Goal: Task Accomplishment & Management: Complete application form

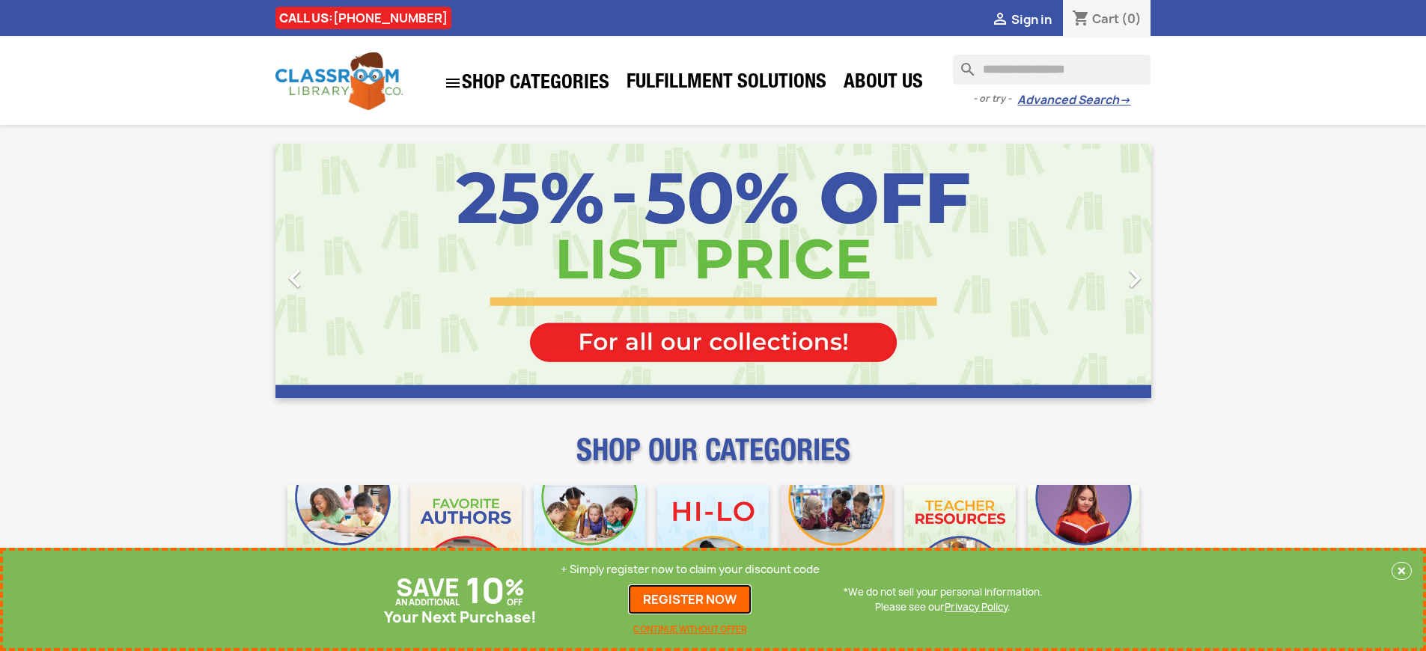
click at [690, 600] on link "REGISTER NOW" at bounding box center [690, 600] width 124 height 30
click at [690, 570] on p "+ Simply register now to claim your discount code" at bounding box center [690, 569] width 259 height 15
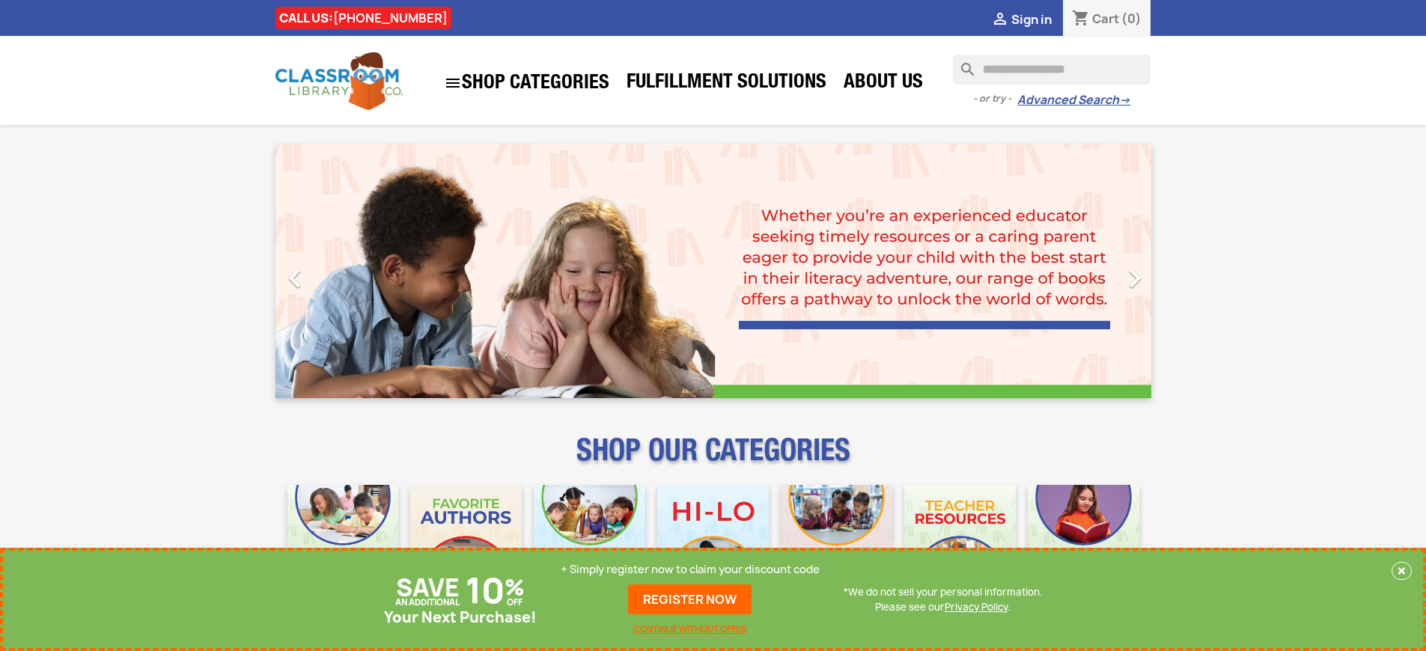
click at [690, 570] on p "+ Simply register now to claim your discount code" at bounding box center [690, 569] width 259 height 15
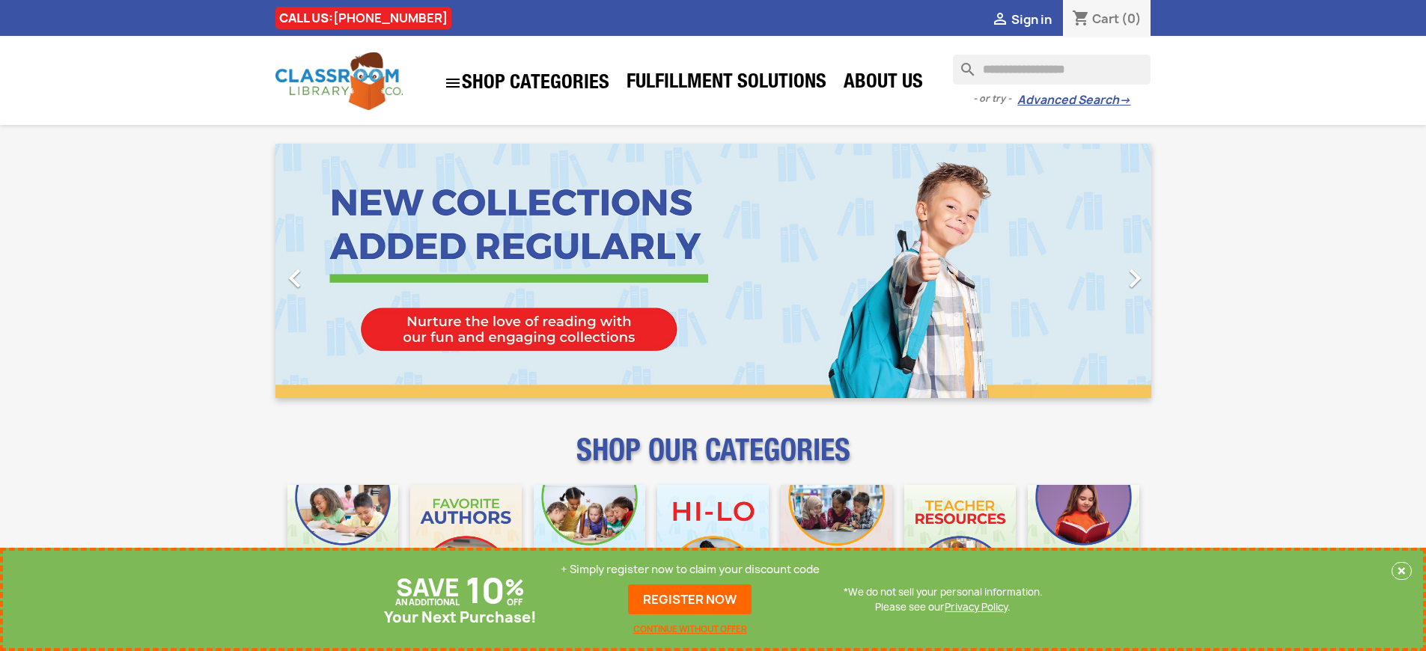
click at [690, 570] on p "+ Simply register now to claim your discount code" at bounding box center [690, 569] width 259 height 15
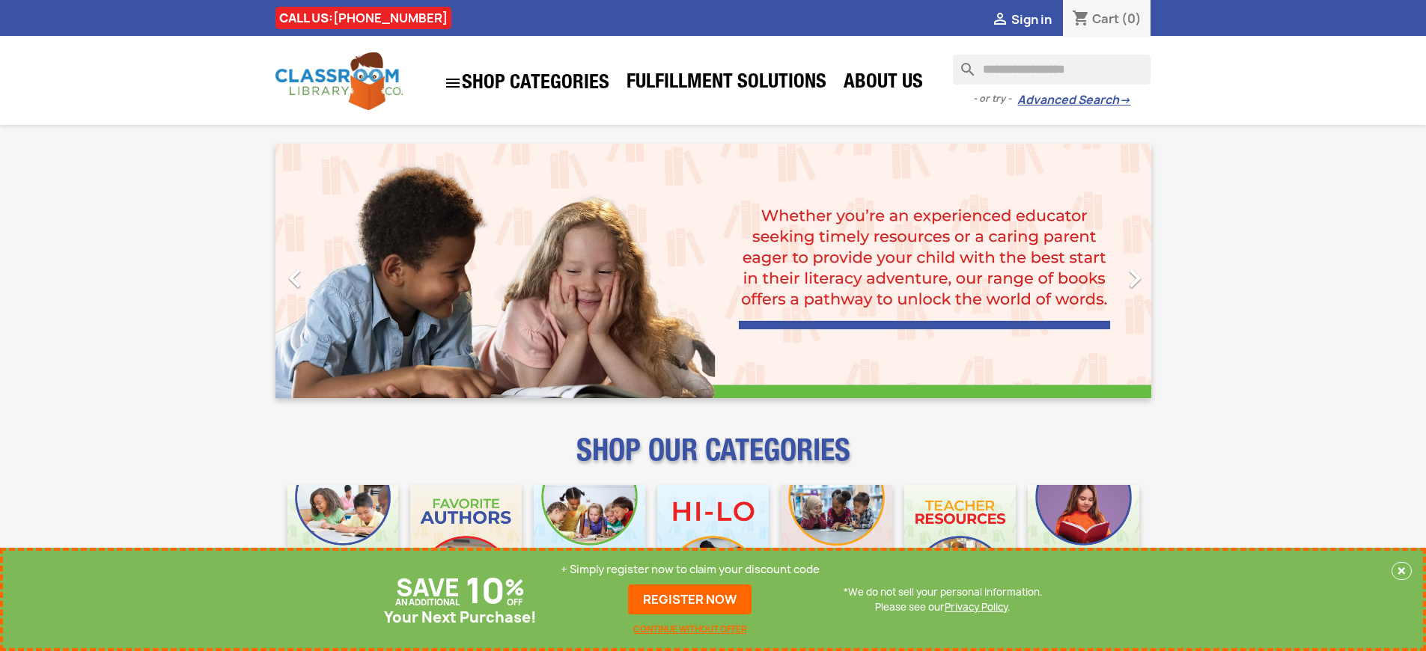
click at [690, 570] on p "+ Simply register now to claim your discount code" at bounding box center [690, 569] width 259 height 15
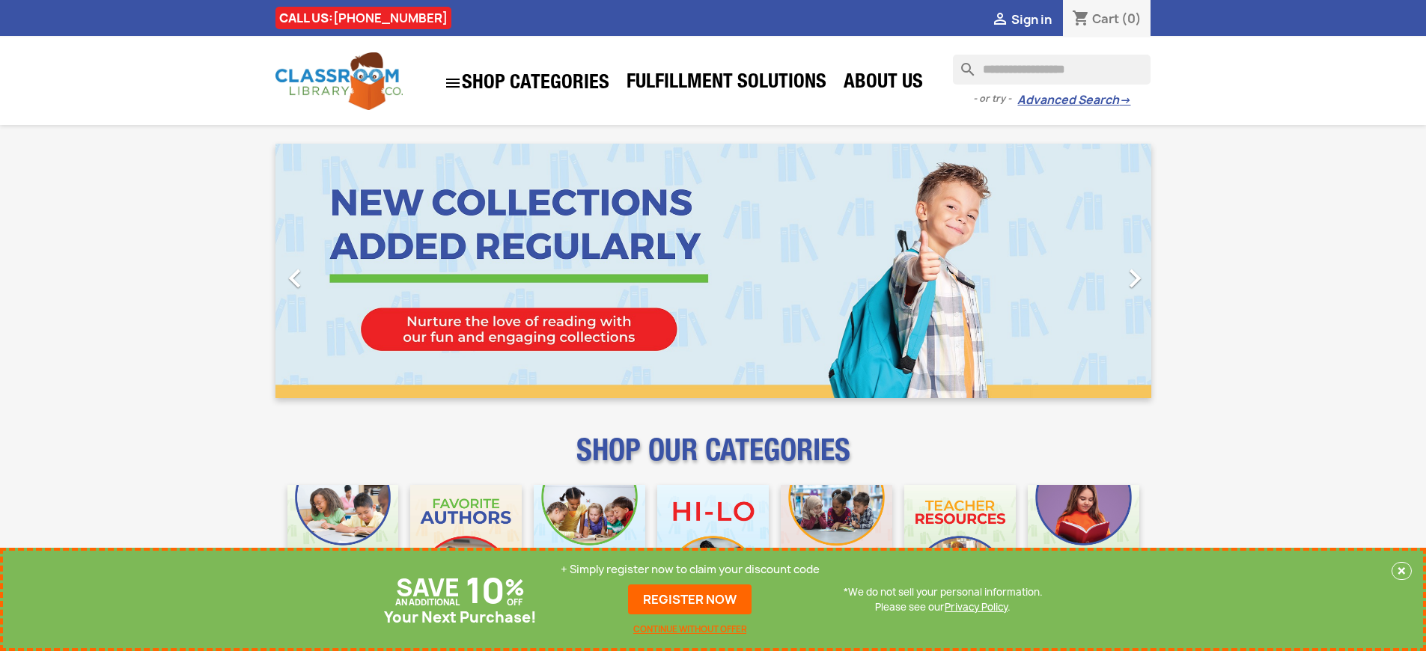
click at [690, 570] on p "+ Simply register now to claim your discount code" at bounding box center [690, 569] width 259 height 15
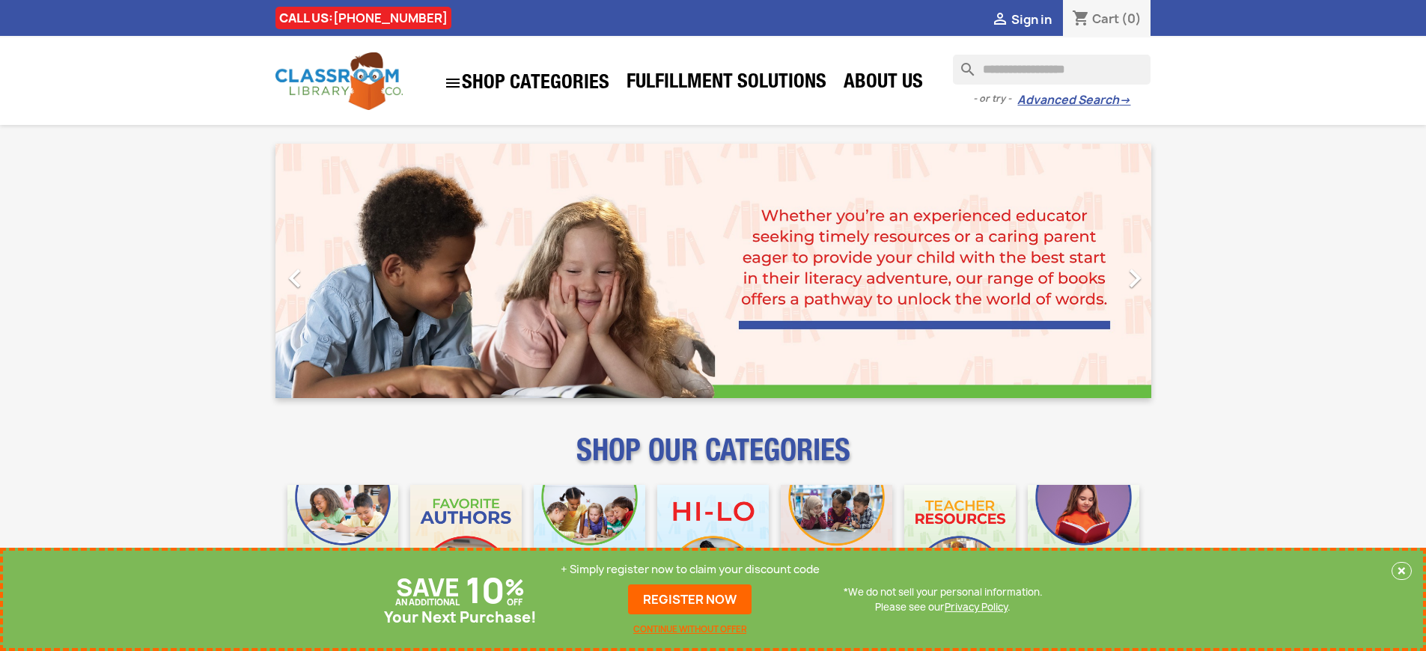
click at [690, 570] on p "+ Simply register now to claim your discount code" at bounding box center [690, 569] width 259 height 15
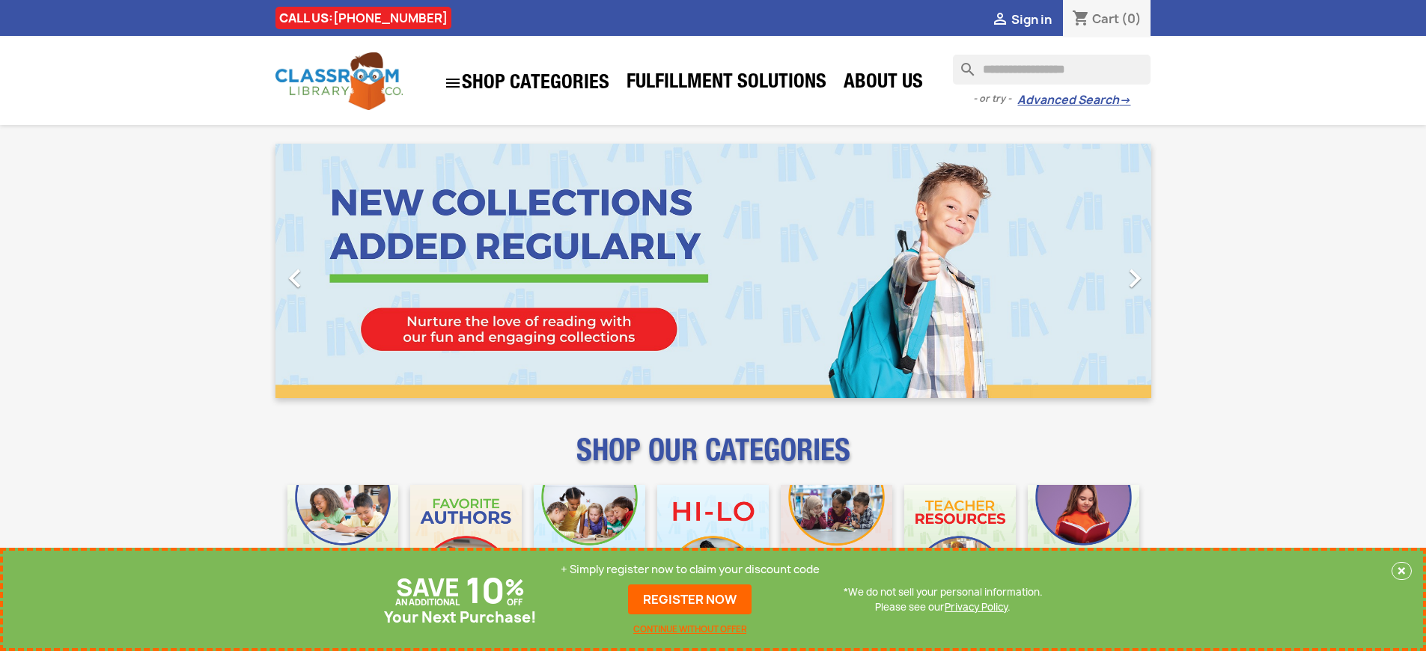
click at [690, 570] on p "+ Simply register now to claim your discount code" at bounding box center [690, 569] width 259 height 15
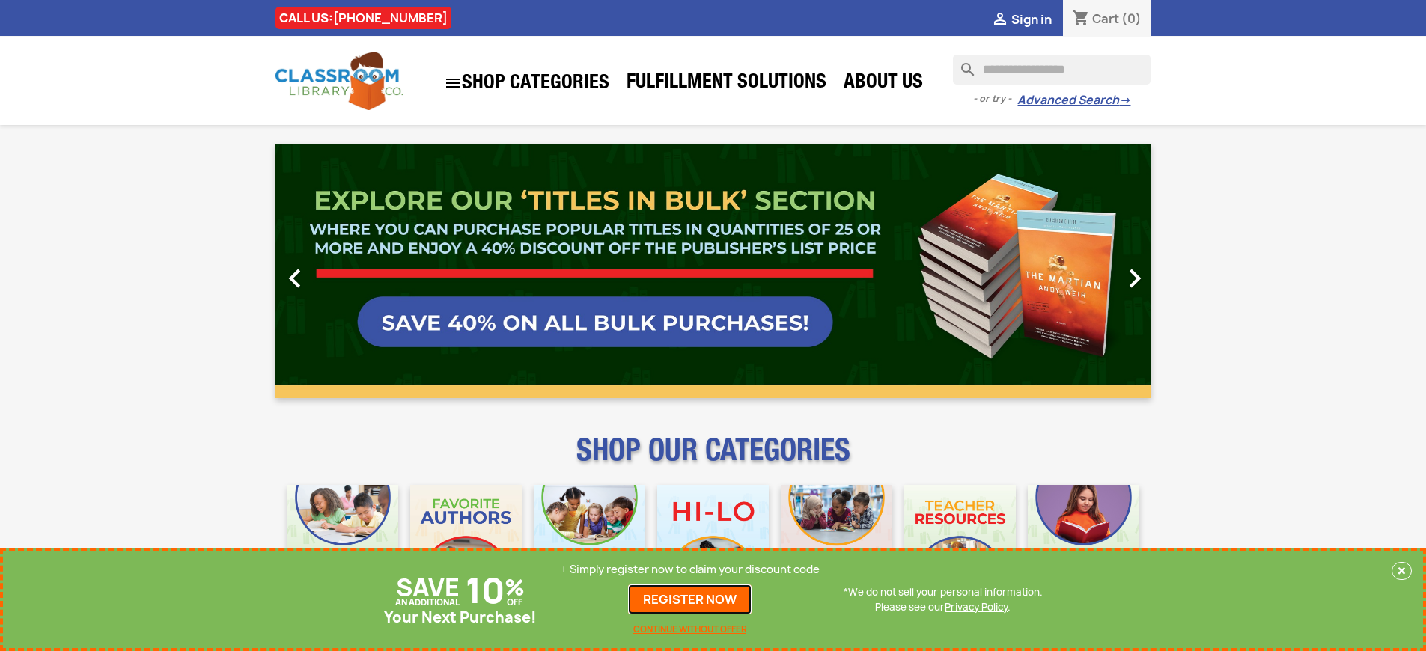
click at [690, 600] on link "REGISTER NOW" at bounding box center [690, 600] width 124 height 30
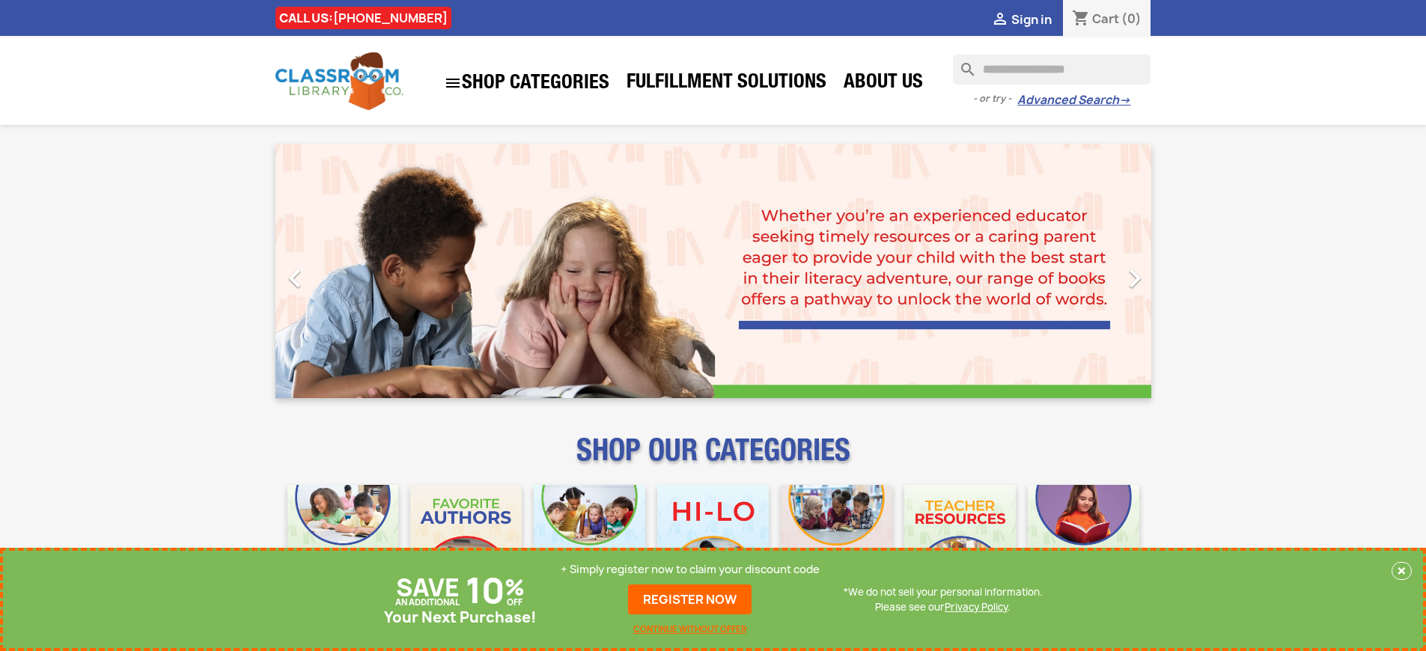
click at [690, 570] on p "+ Simply register now to claim your discount code" at bounding box center [690, 569] width 259 height 15
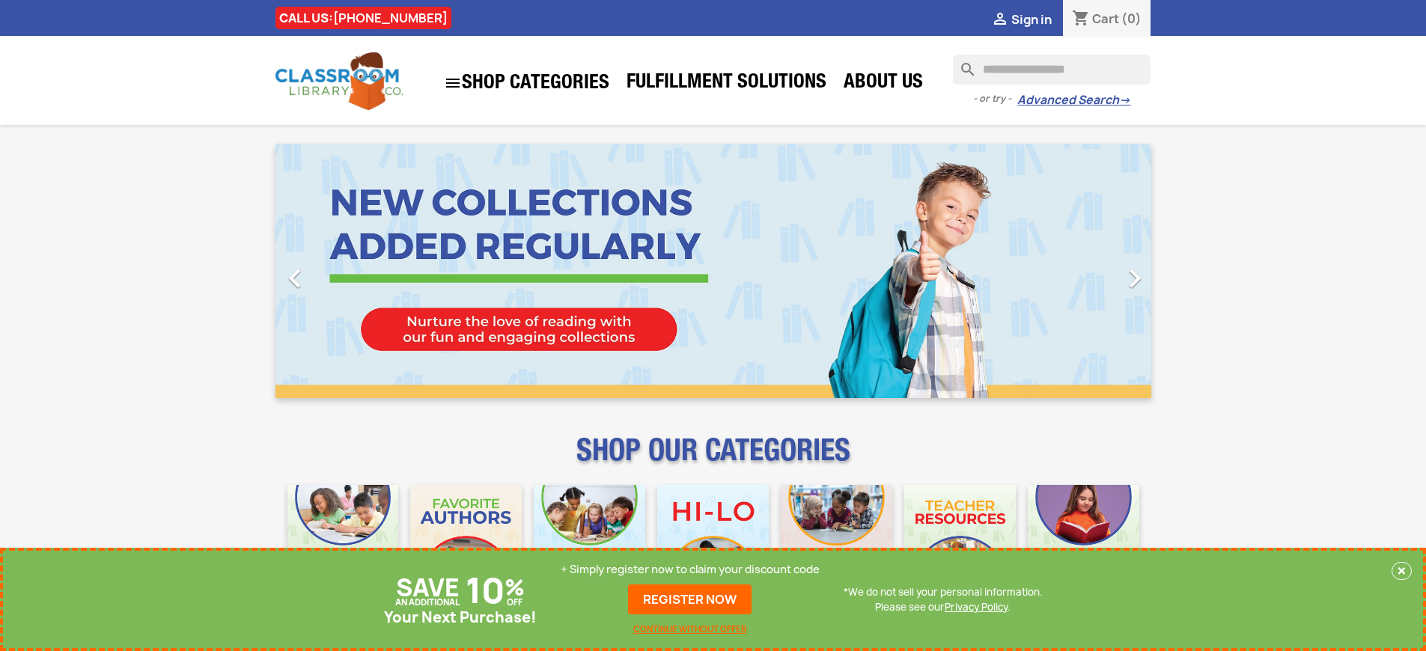
click at [690, 570] on p "+ Simply register now to claim your discount code" at bounding box center [690, 569] width 259 height 15
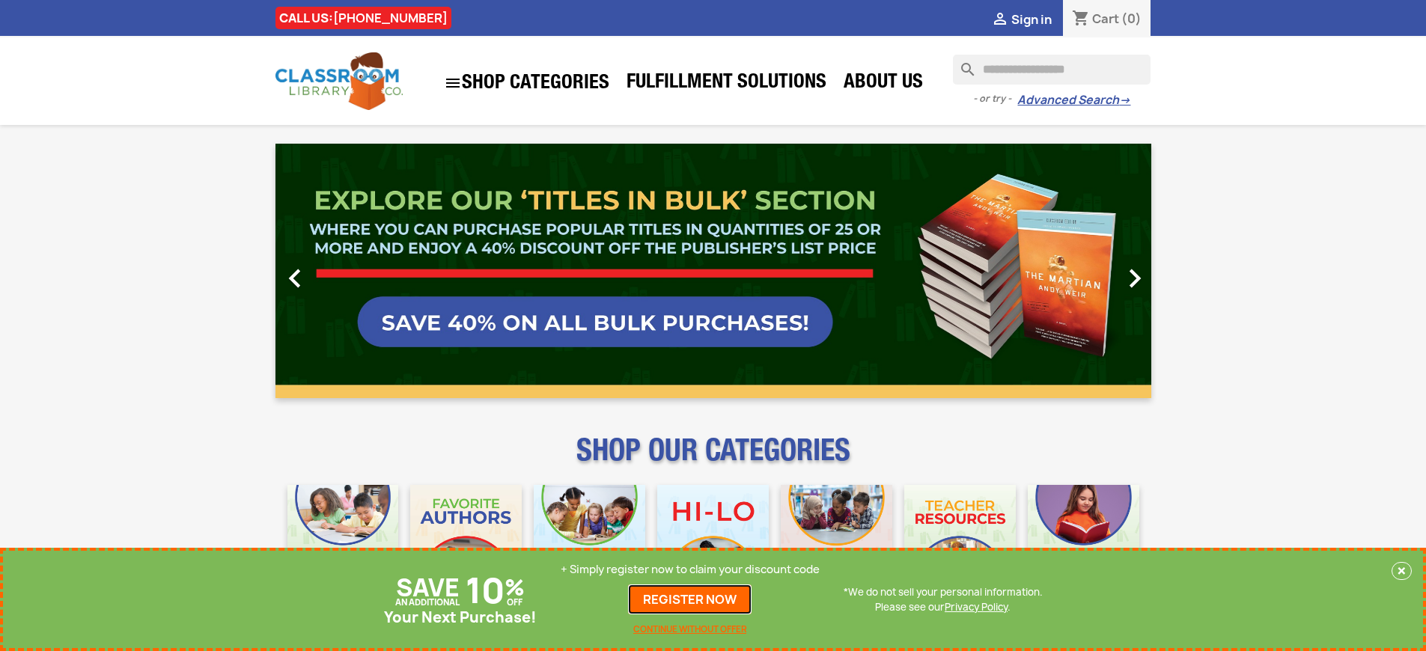
click at [690, 600] on link "REGISTER NOW" at bounding box center [690, 600] width 124 height 30
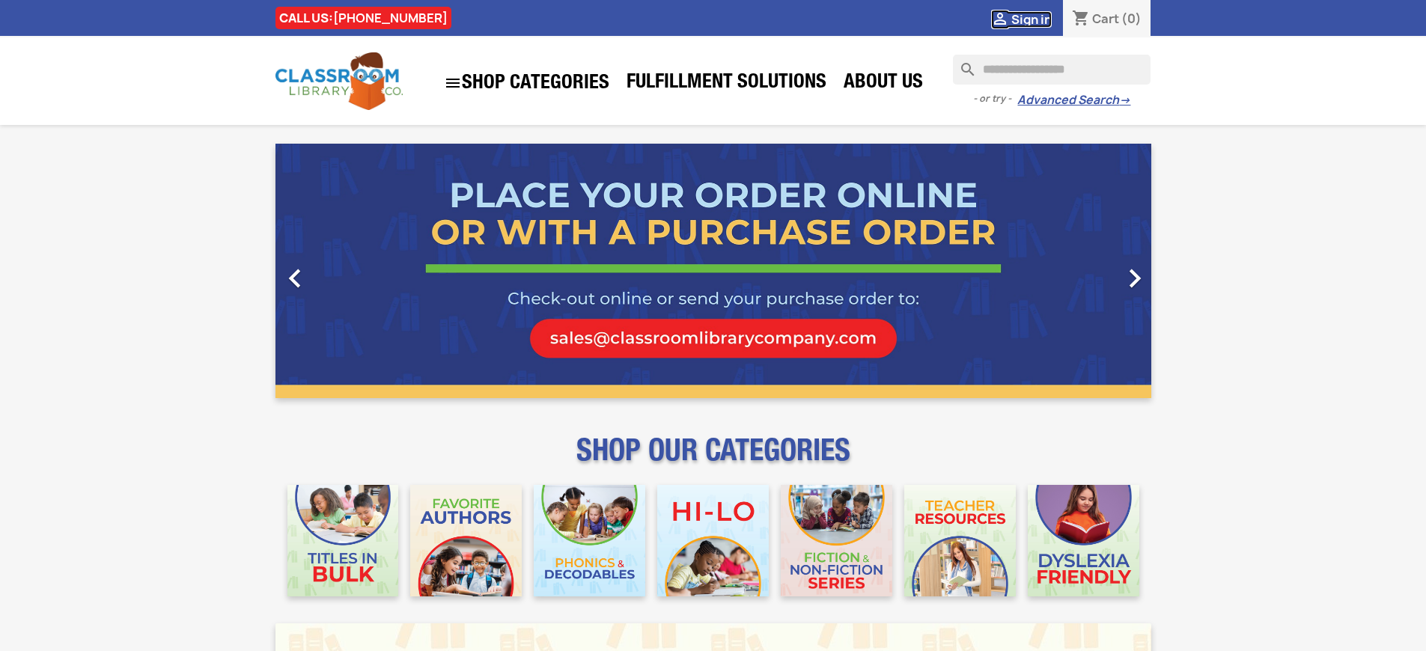
click at [1031, 19] on span "Sign in" at bounding box center [1031, 19] width 40 height 16
